Goal: Obtain resource: Download file/media

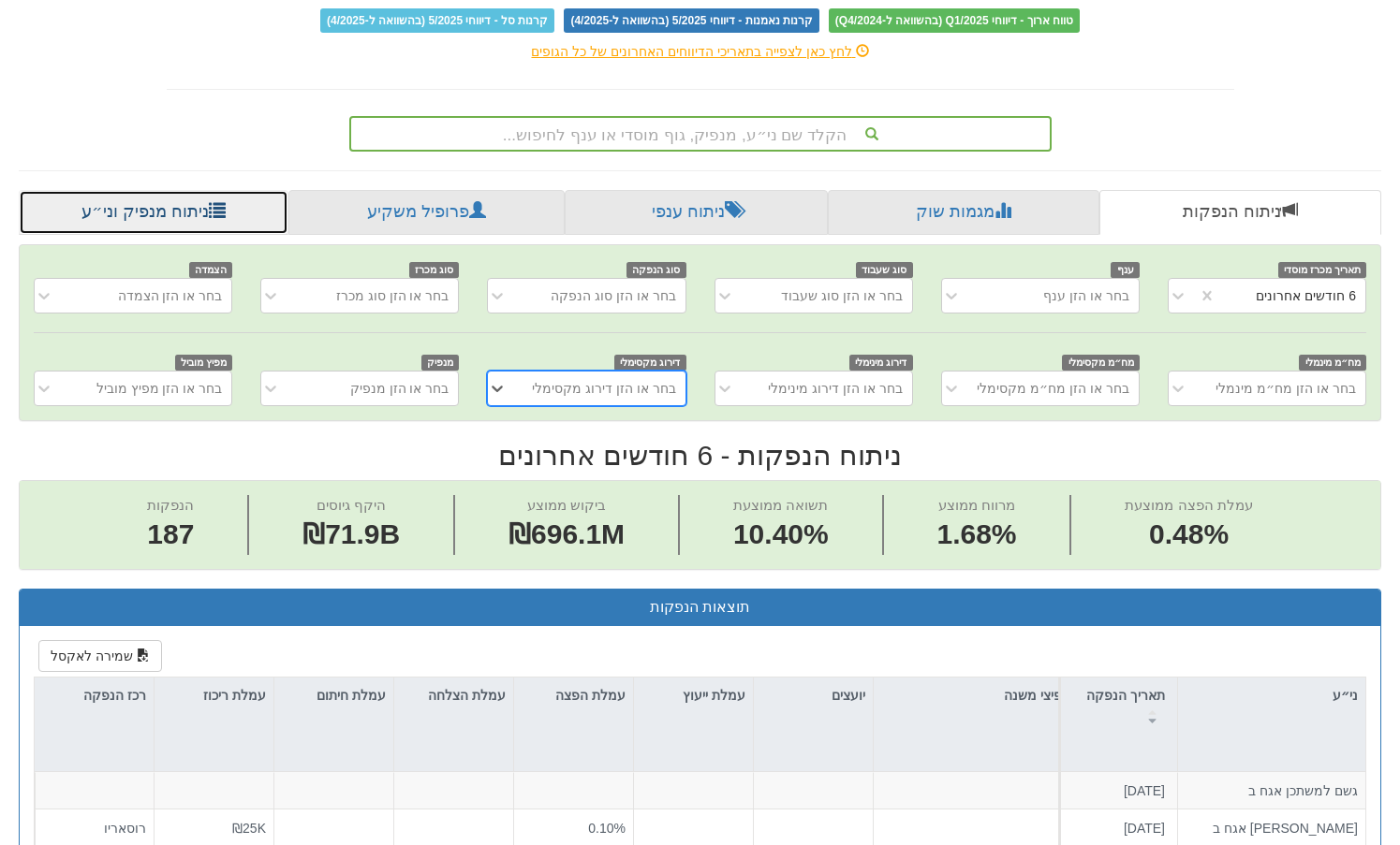
click at [172, 221] on link "ניתוח מנפיק וני״ע" at bounding box center [153, 212] width 270 height 45
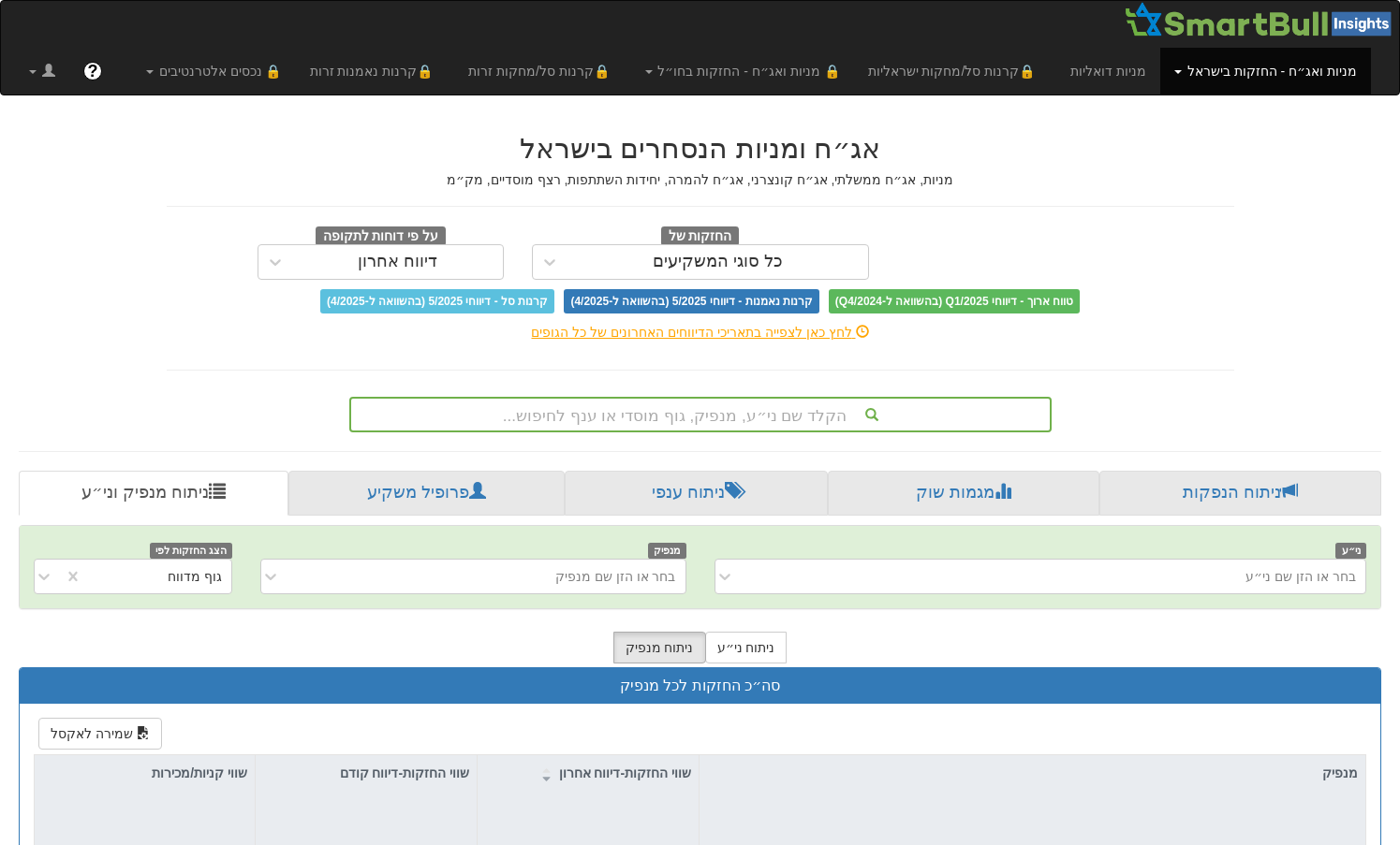
click at [500, 558] on div "ני״ע בחר או הזן שם ני״ע מנפיק בחר או הזן שם מנפיק הצג החזקות לפי גוף מדווח" at bounding box center [700, 567] width 1361 height 82
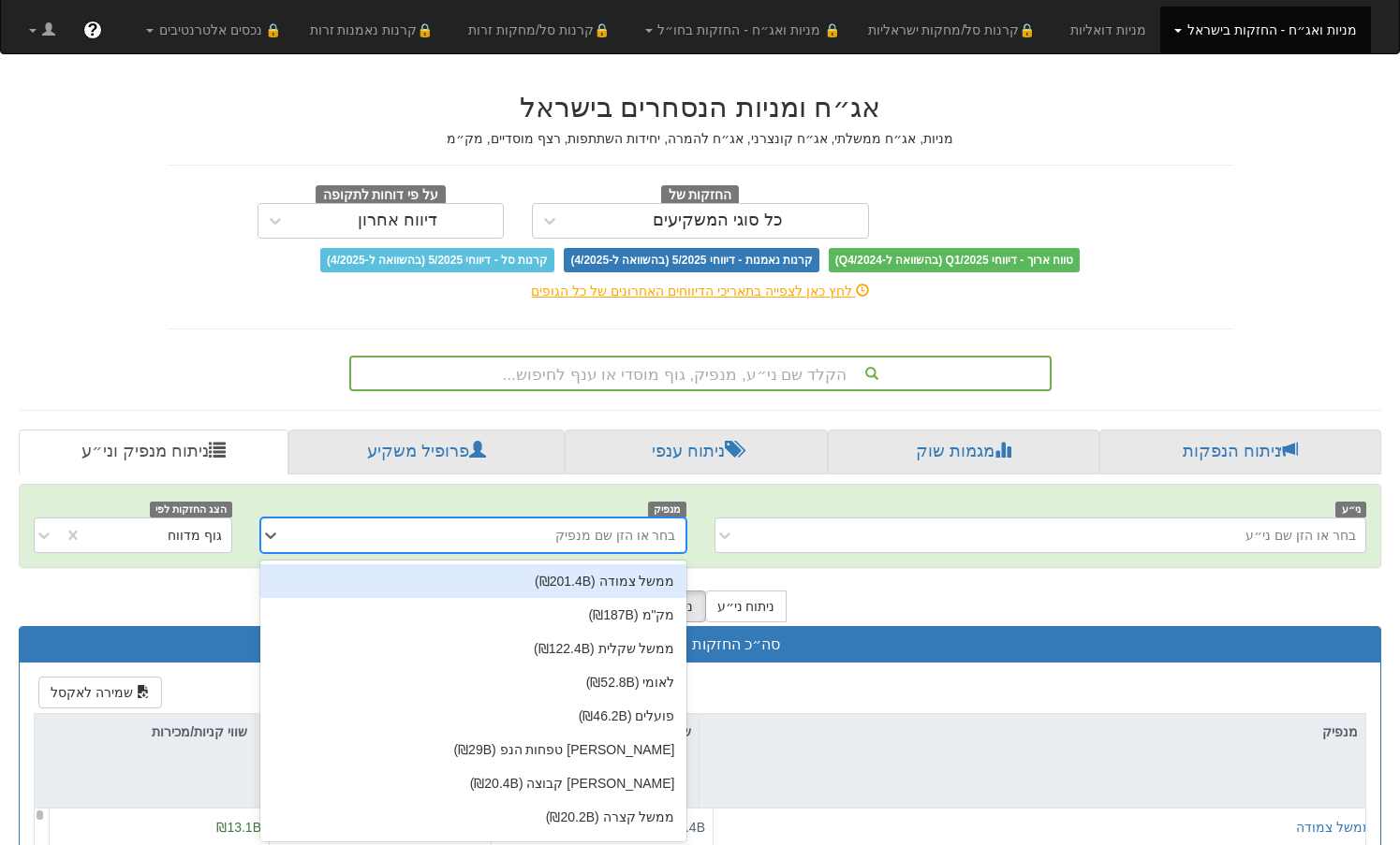
scroll to position [45, 0]
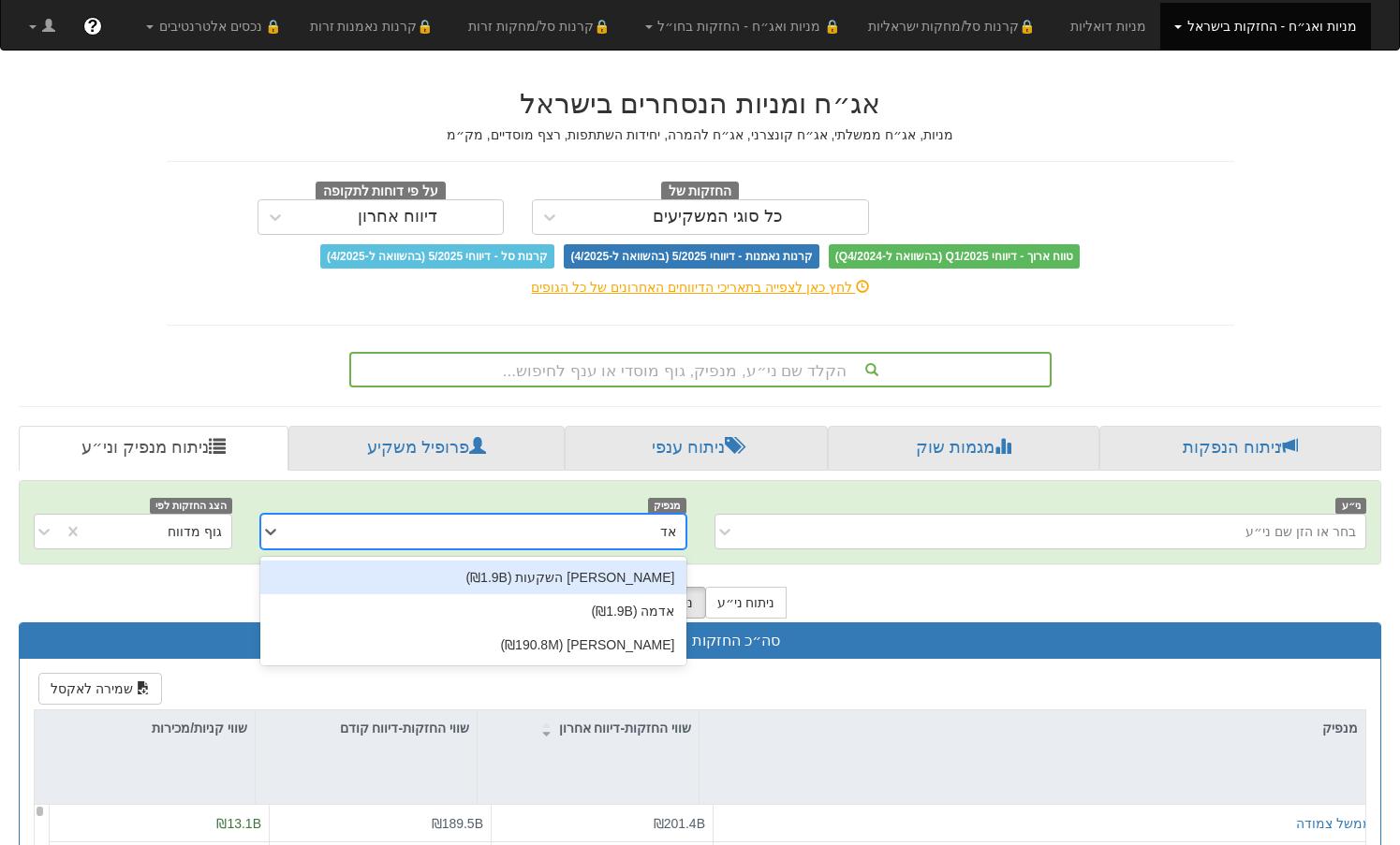
type input "אדג"
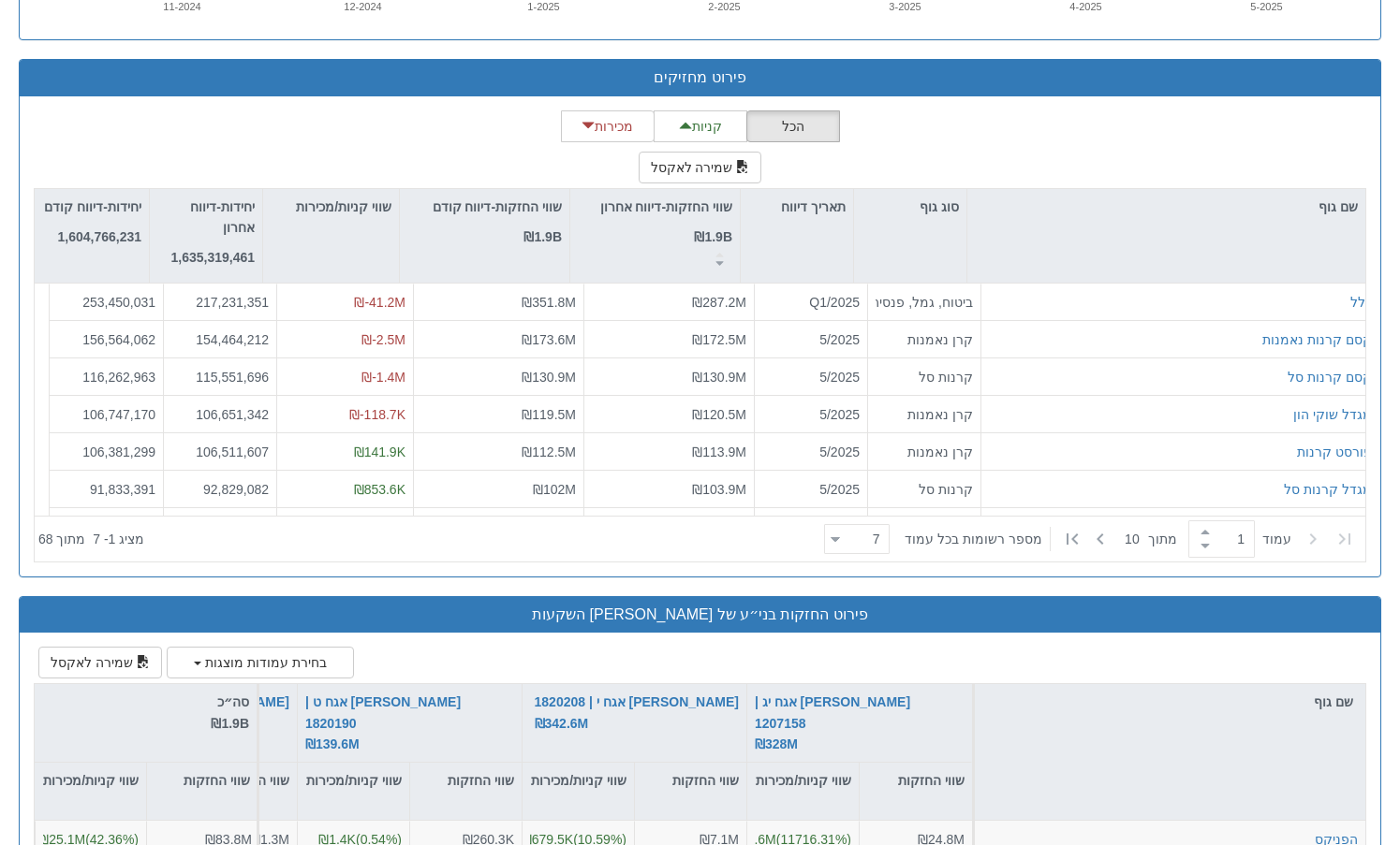
scroll to position [2341, 0]
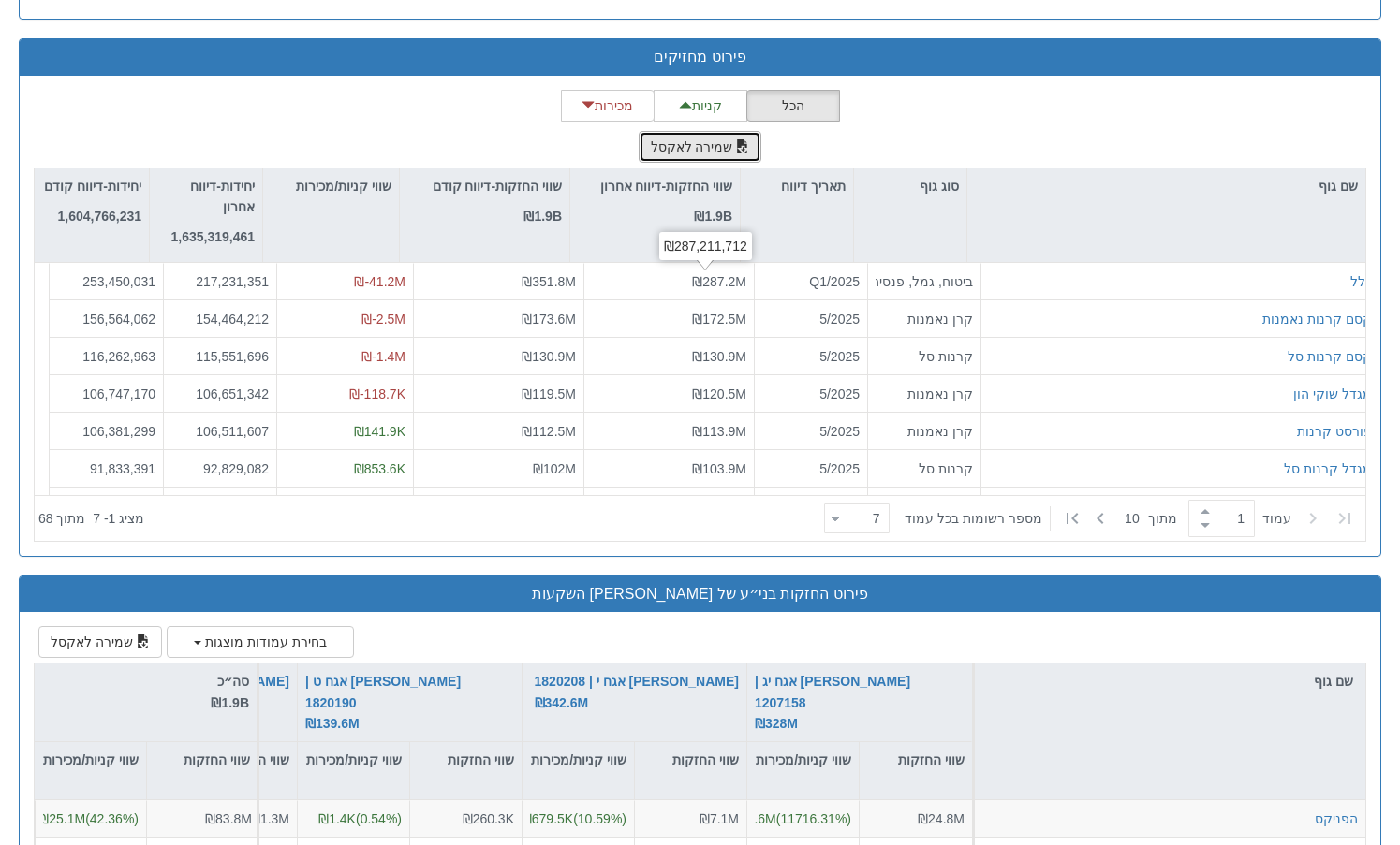
click at [693, 138] on button "שמירה לאקסל" at bounding box center [700, 147] width 124 height 31
